Goal: Book appointment/travel/reservation

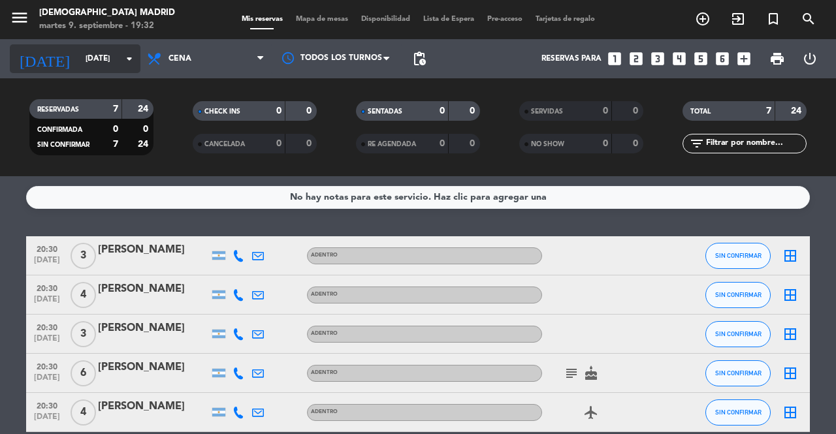
click at [106, 65] on input "[DATE]" at bounding box center [131, 59] width 104 height 22
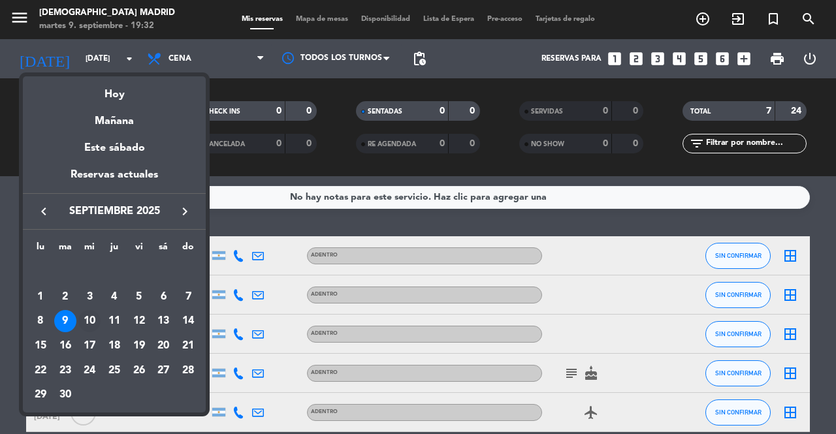
click at [94, 321] on div "10" at bounding box center [89, 321] width 22 height 22
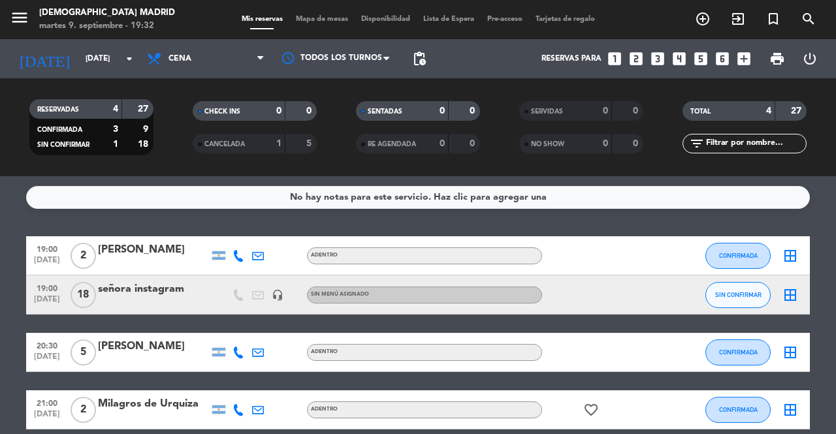
click at [325, 288] on div "Sin menú asignado" at bounding box center [424, 295] width 235 height 17
click at [111, 58] on input "[DATE]" at bounding box center [131, 59] width 104 height 22
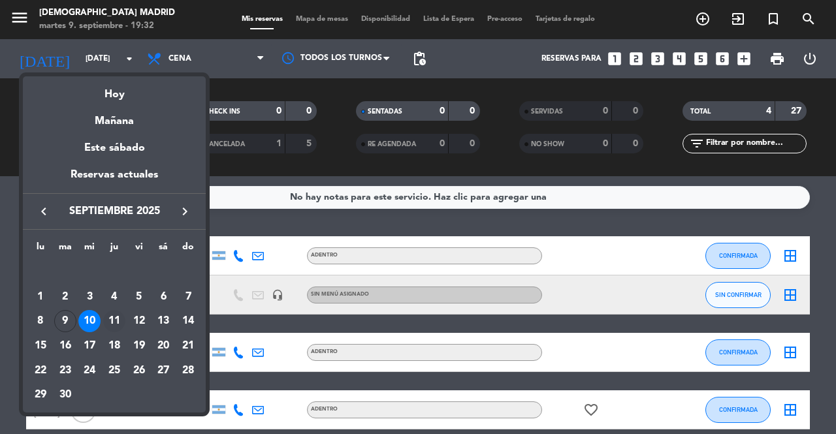
click at [108, 327] on div "11" at bounding box center [114, 321] width 22 height 22
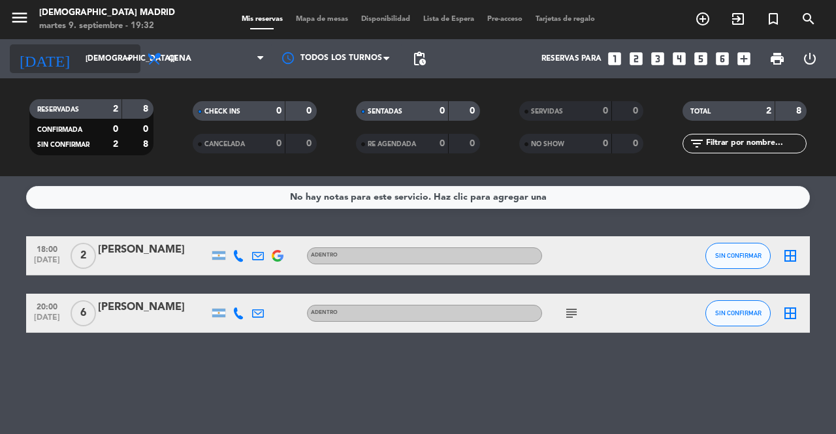
click at [112, 49] on input "[DEMOGRAPHIC_DATA][DATE]" at bounding box center [131, 59] width 104 height 22
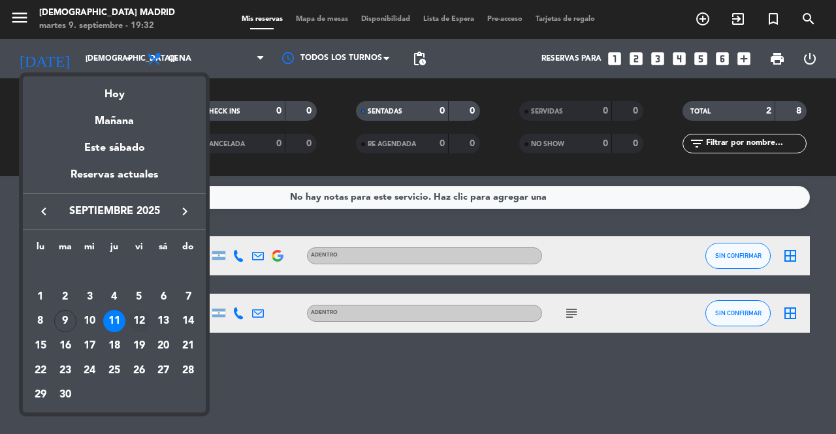
click at [139, 321] on div "12" at bounding box center [139, 321] width 22 height 22
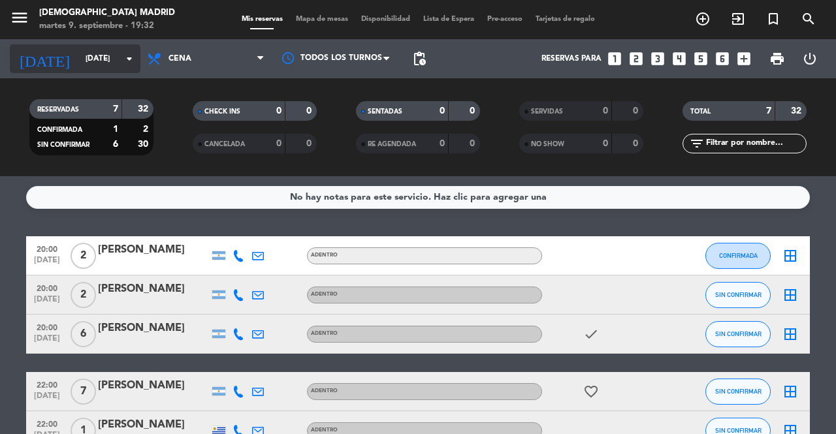
click at [98, 69] on input "[DATE]" at bounding box center [131, 59] width 104 height 22
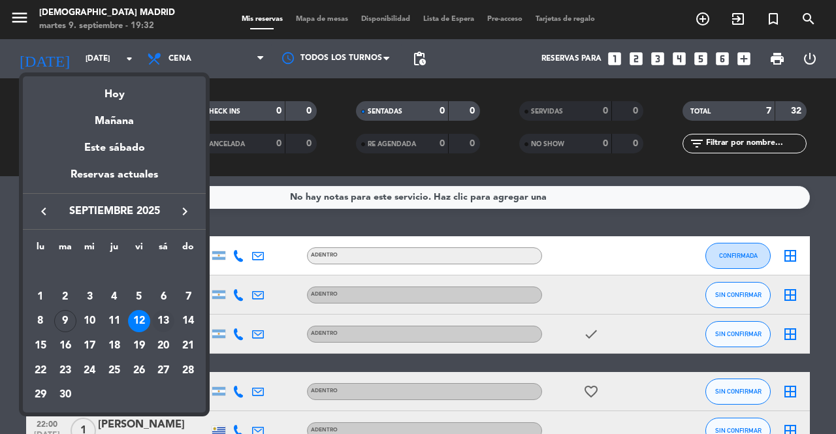
click at [159, 320] on div "13" at bounding box center [163, 321] width 22 height 22
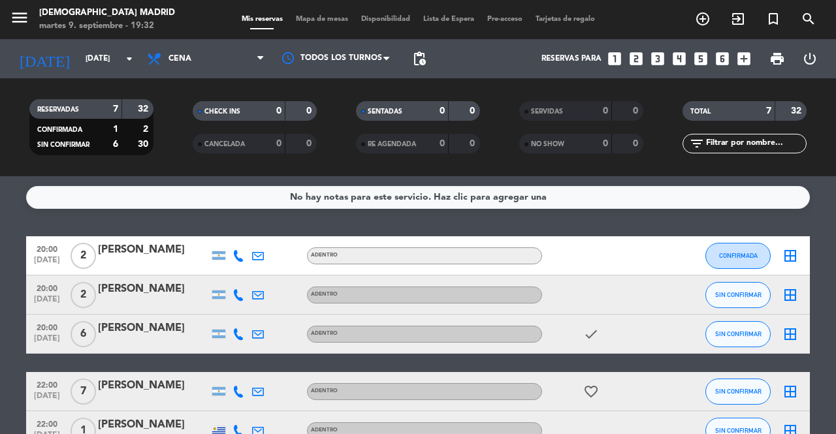
type input "[DATE]"
